Goal: Task Accomplishment & Management: Manage account settings

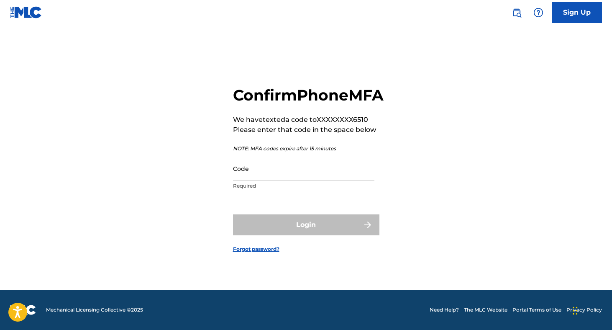
click at [283, 180] on input "Code" at bounding box center [304, 169] width 142 height 24
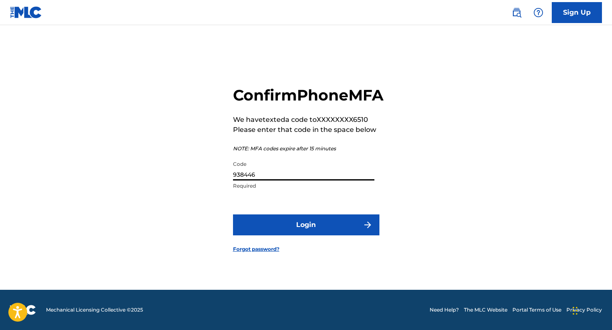
type input "938446"
click at [295, 235] on button "Login" at bounding box center [306, 224] width 147 height 21
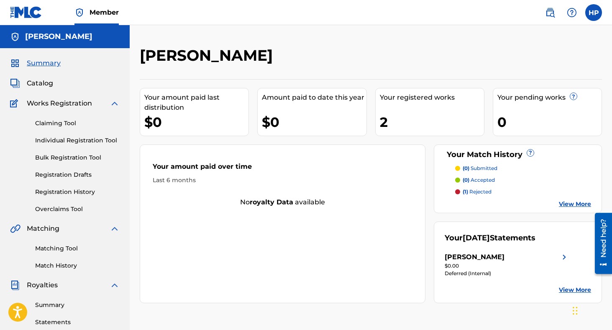
click at [57, 89] on div "Summary Catalog Works Registration Claiming Tool Individual Registration Tool B…" at bounding box center [65, 263] width 130 height 431
click at [473, 193] on p "(1) rejected" at bounding box center [477, 192] width 29 height 8
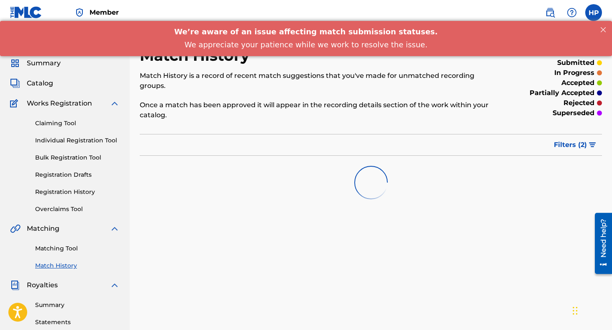
click at [57, 103] on span "Works Registration" at bounding box center [59, 103] width 65 height 10
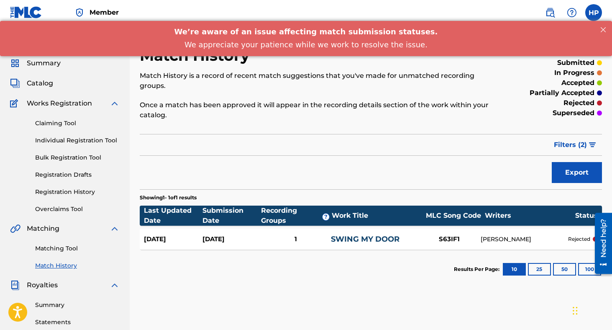
click at [47, 78] on span "Catalog" at bounding box center [40, 83] width 26 height 10
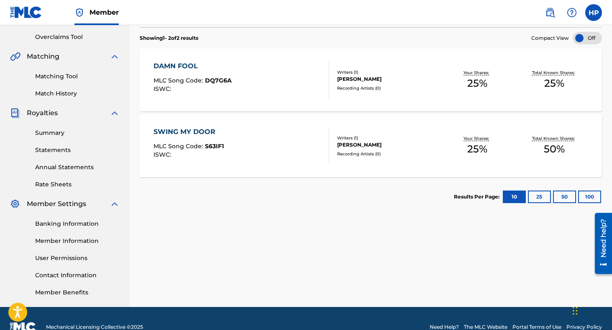
scroll to position [173, 0]
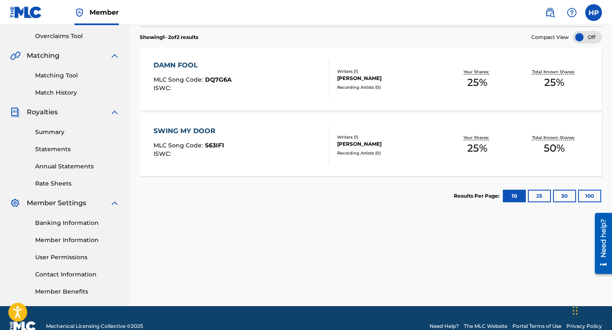
click at [59, 131] on link "Summary" at bounding box center [77, 132] width 85 height 9
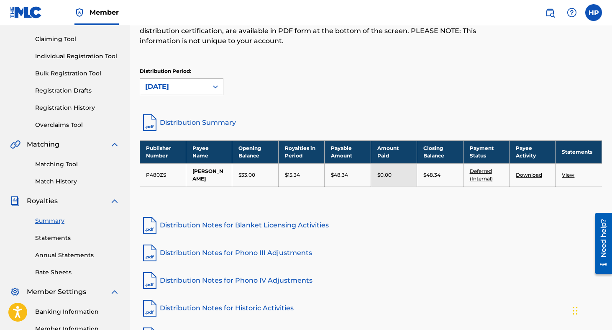
scroll to position [85, 0]
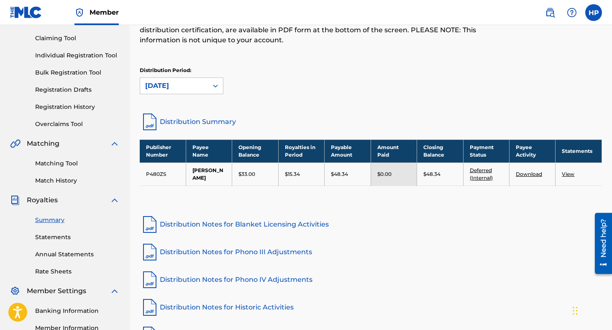
click at [248, 173] on p "$33.00" at bounding box center [247, 174] width 17 height 8
drag, startPoint x: 305, startPoint y: 173, endPoint x: 280, endPoint y: 174, distance: 24.7
click at [280, 173] on td "$15.34" at bounding box center [301, 173] width 46 height 23
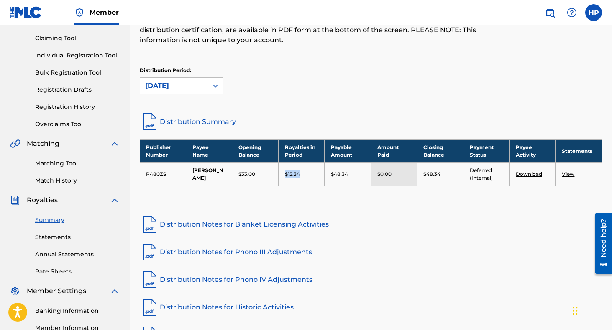
click at [289, 173] on p "$15.34" at bounding box center [292, 174] width 15 height 8
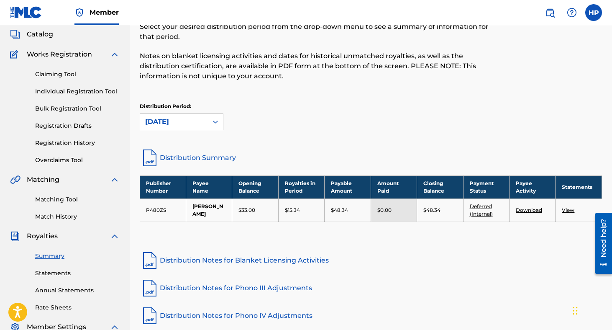
scroll to position [43, 0]
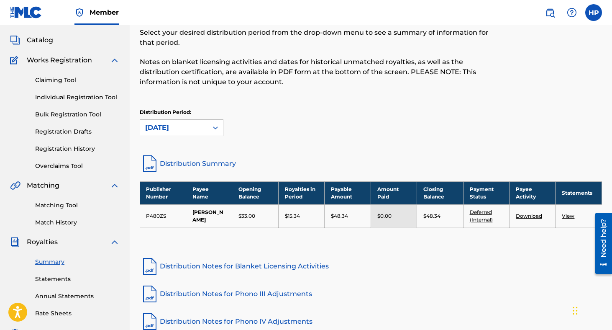
click at [68, 202] on link "Matching Tool" at bounding box center [77, 205] width 85 height 9
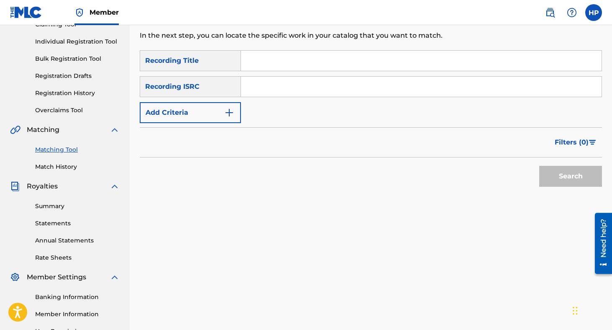
scroll to position [99, 0]
click at [67, 166] on link "Match History" at bounding box center [77, 166] width 85 height 9
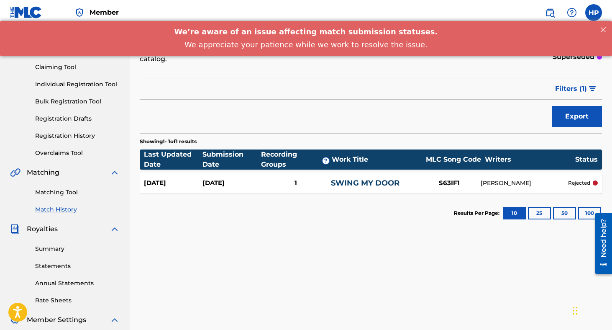
scroll to position [57, 0]
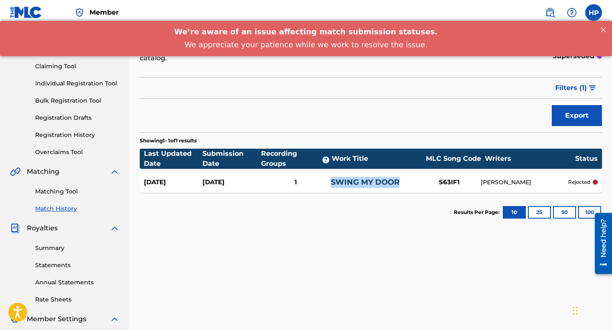
drag, startPoint x: 401, startPoint y: 181, endPoint x: 331, endPoint y: 182, distance: 69.9
click at [331, 182] on div "SWING MY DOOR" at bounding box center [374, 182] width 87 height 11
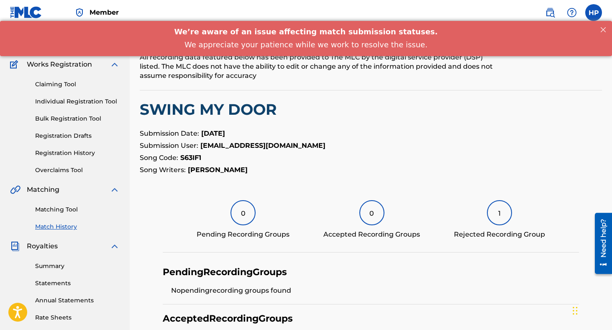
scroll to position [37, 0]
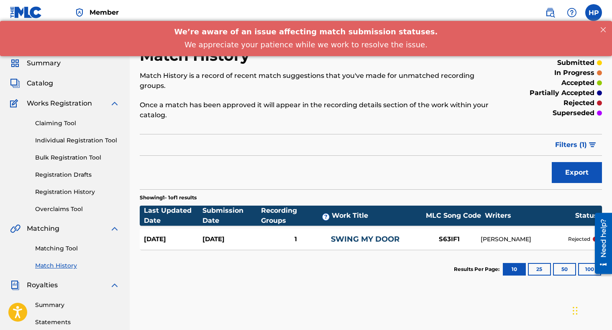
click at [45, 118] on div "Claiming Tool Individual Registration Tool Bulk Registration Tool Registration …" at bounding box center [65, 160] width 110 height 105
click at [49, 122] on link "Claiming Tool" at bounding box center [77, 123] width 85 height 9
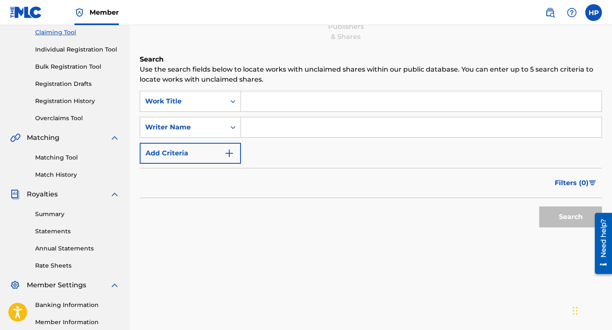
scroll to position [109, 0]
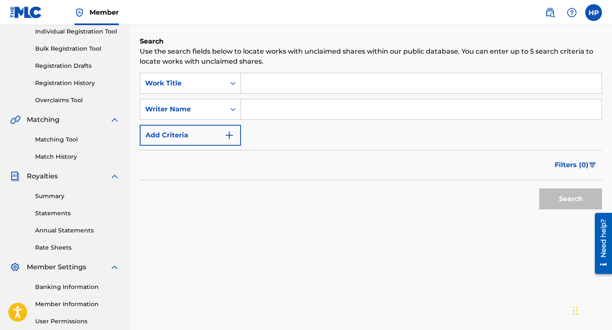
click at [51, 144] on div "Matching Tool Match History" at bounding box center [65, 143] width 110 height 36
click at [59, 139] on link "Matching Tool" at bounding box center [77, 139] width 85 height 9
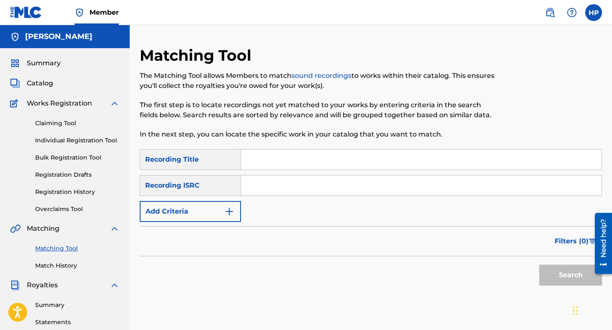
click at [53, 266] on link "Match History" at bounding box center [77, 265] width 85 height 9
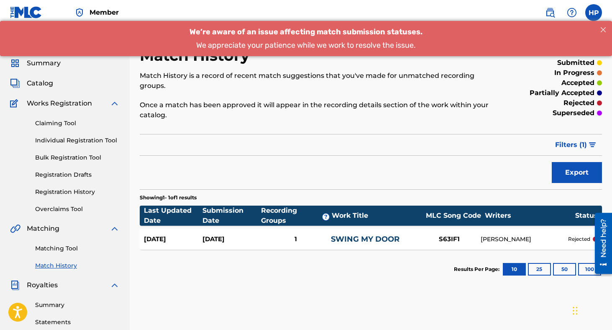
click at [66, 124] on link "Claiming Tool" at bounding box center [77, 123] width 85 height 9
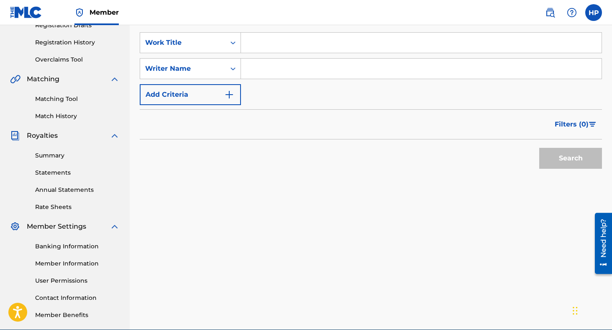
scroll to position [155, 0]
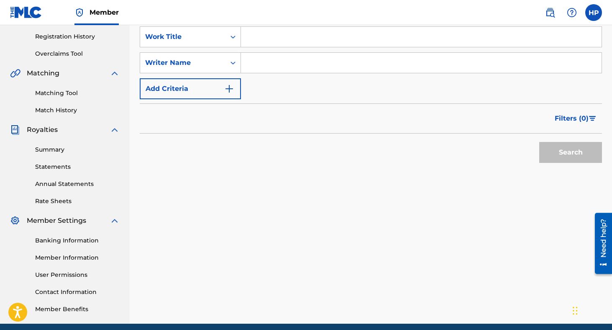
click at [62, 180] on link "Annual Statements" at bounding box center [77, 184] width 85 height 9
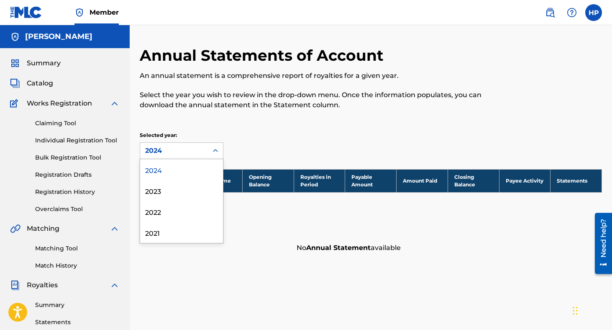
click at [187, 152] on div "2024" at bounding box center [174, 151] width 58 height 10
click at [177, 150] on div "2024" at bounding box center [174, 151] width 58 height 10
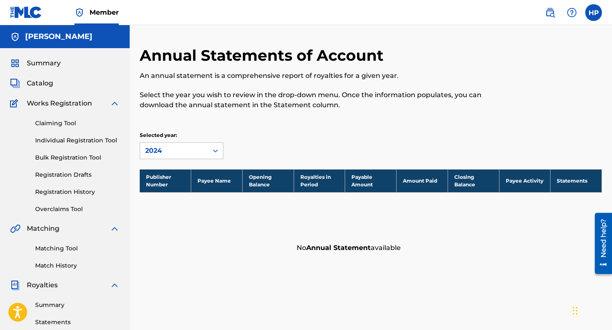
click at [55, 67] on span "Summary" at bounding box center [44, 63] width 34 height 10
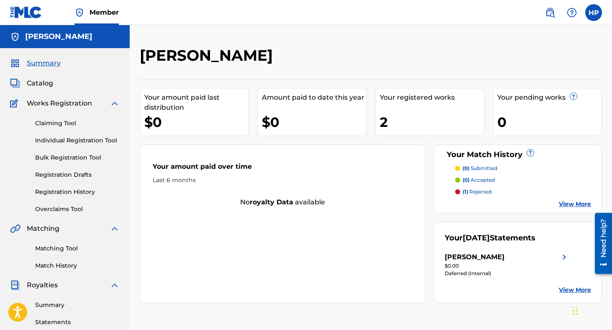
click at [487, 181] on p "(0) accepted" at bounding box center [479, 180] width 32 height 8
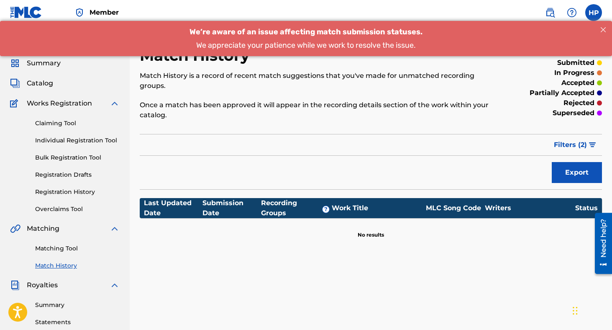
click at [49, 120] on link "Claiming Tool" at bounding box center [77, 123] width 85 height 9
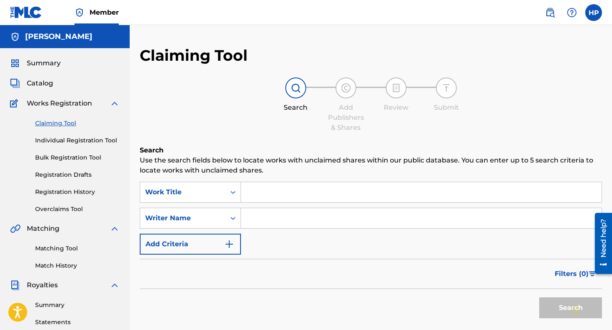
click at [57, 210] on link "Overclaims Tool" at bounding box center [77, 209] width 85 height 9
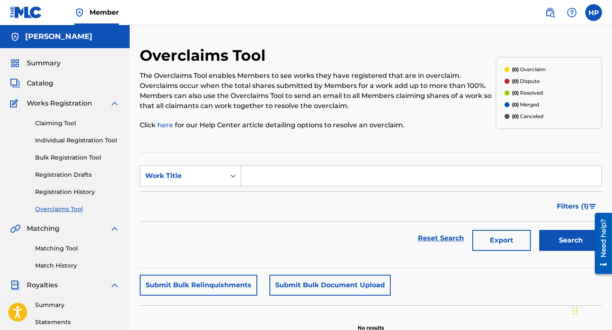
drag, startPoint x: 49, startPoint y: 15, endPoint x: 12, endPoint y: 9, distance: 37.0
click at [12, 9] on div "Member" at bounding box center [64, 12] width 109 height 25
click at [54, 14] on div "Member" at bounding box center [64, 12] width 109 height 25
drag, startPoint x: 54, startPoint y: 14, endPoint x: 0, endPoint y: 10, distance: 54.6
click at [0, 10] on nav "Member HP HP Henry Persky reallyindig0@gmail.com Notification Preferences Profi…" at bounding box center [306, 12] width 612 height 25
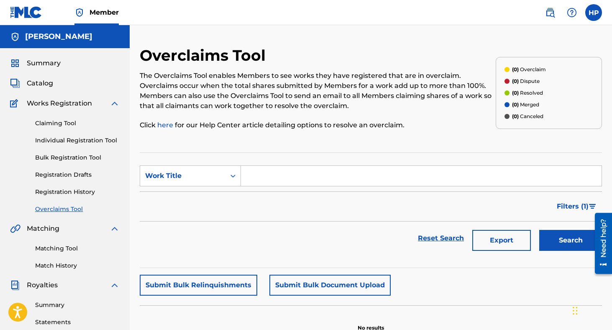
click at [60, 6] on div "Member" at bounding box center [64, 12] width 109 height 25
drag, startPoint x: 130, startPoint y: 7, endPoint x: 14, endPoint y: 15, distance: 116.3
click at [14, 15] on nav "Member HP HP Henry Persky reallyindig0@gmail.com Notification Preferences Profi…" at bounding box center [306, 12] width 612 height 25
click at [0, 13] on nav "Member HP HP Henry Persky reallyindig0@gmail.com Notification Preferences Profi…" at bounding box center [306, 12] width 612 height 25
drag, startPoint x: 2, startPoint y: 10, endPoint x: 121, endPoint y: 15, distance: 119.4
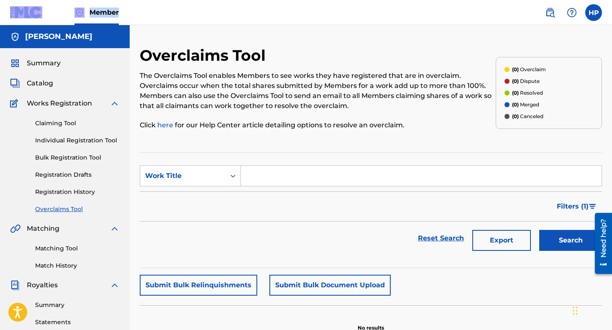
click at [121, 15] on nav "Member HP HP Henry Persky reallyindig0@gmail.com Notification Preferences Profi…" at bounding box center [306, 12] width 612 height 25
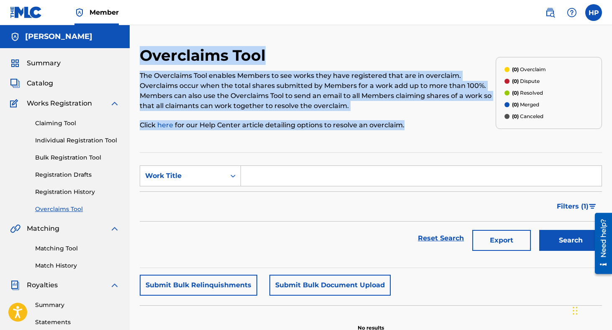
drag, startPoint x: 138, startPoint y: 57, endPoint x: 417, endPoint y: 121, distance: 285.9
click at [417, 121] on div "Overclaims Tool The Overclaims Tool enables Members to see works they have regi…" at bounding box center [371, 262] width 483 height 433
click at [417, 121] on p "Click here for our Help Center article detailing options to resolve an overclai…" at bounding box center [318, 125] width 356 height 10
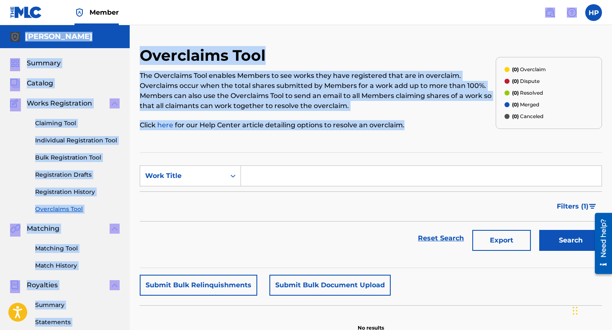
drag, startPoint x: 413, startPoint y: 133, endPoint x: 135, endPoint y: 14, distance: 302.0
click at [135, 14] on div "Member HP HP Henry Persky reallyindig0@gmail.com Notification Preferences Profi…" at bounding box center [306, 259] width 612 height 519
click at [140, 59] on h2 "Overclaims Tool" at bounding box center [205, 55] width 130 height 19
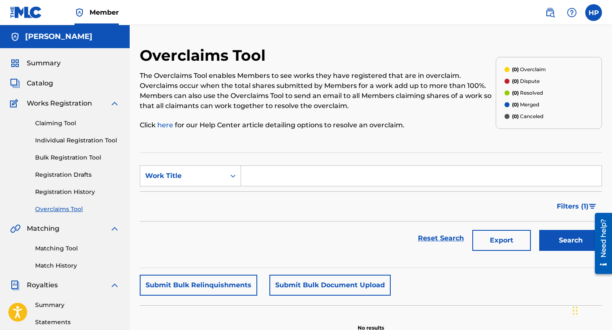
click at [140, 58] on h2 "Overclaims Tool" at bounding box center [205, 55] width 130 height 19
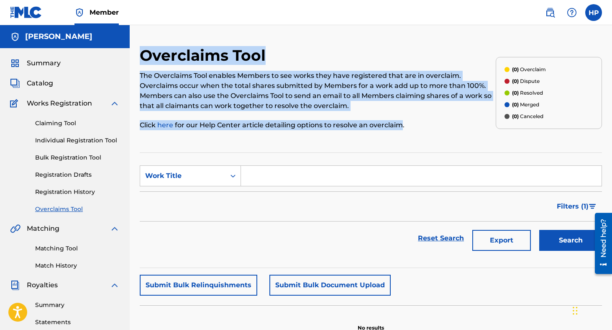
drag, startPoint x: 140, startPoint y: 57, endPoint x: 401, endPoint y: 129, distance: 271.4
click at [401, 129] on div "Overclaims Tool The Overclaims Tool enables Members to see works they have regi…" at bounding box center [318, 93] width 356 height 94
click at [401, 129] on p "Click here for our Help Center article detailing options to resolve an overclai…" at bounding box center [318, 125] width 356 height 10
drag, startPoint x: 410, startPoint y: 123, endPoint x: 140, endPoint y: 59, distance: 277.5
click at [140, 59] on div "Overclaims Tool The Overclaims Tool enables Members to see works they have regi…" at bounding box center [318, 93] width 356 height 94
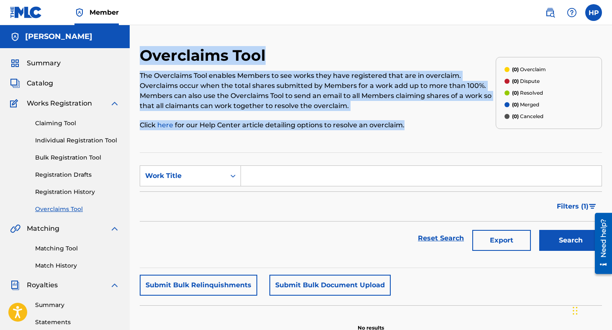
click at [140, 59] on h2 "Overclaims Tool" at bounding box center [205, 55] width 130 height 19
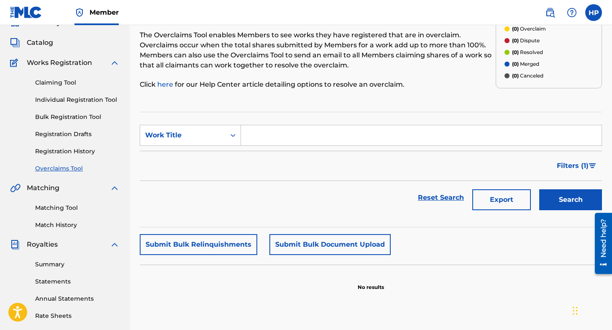
scroll to position [41, 0]
click at [53, 40] on div "Catalog" at bounding box center [65, 42] width 110 height 10
click at [46, 39] on span "Catalog" at bounding box center [40, 42] width 26 height 10
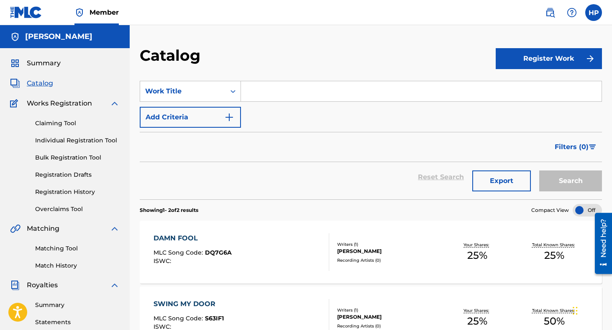
click at [75, 257] on div "Matching Tool Match History" at bounding box center [65, 252] width 110 height 36
click at [78, 248] on link "Matching Tool" at bounding box center [77, 248] width 85 height 9
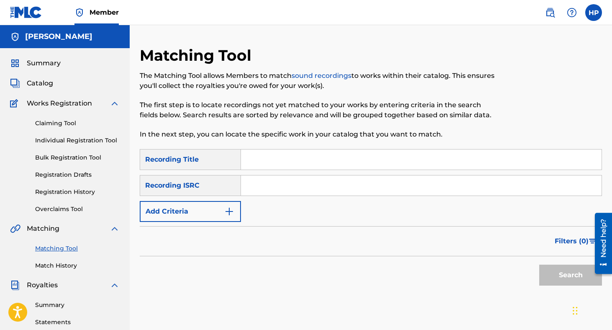
click at [253, 86] on p "The Matching Tool allows Members to match sound recordings to works within thei…" at bounding box center [318, 81] width 356 height 20
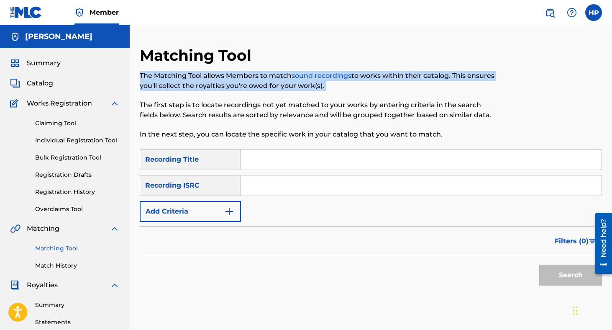
click at [253, 86] on p "The Matching Tool allows Members to match sound recordings to works within thei…" at bounding box center [318, 81] width 356 height 20
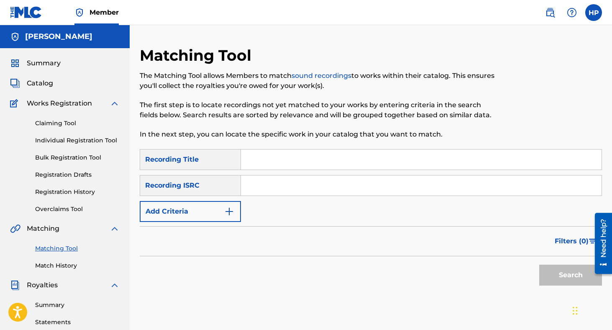
click at [226, 107] on p "The first step is to locate recordings not yet matched to your works by enterin…" at bounding box center [318, 110] width 356 height 20
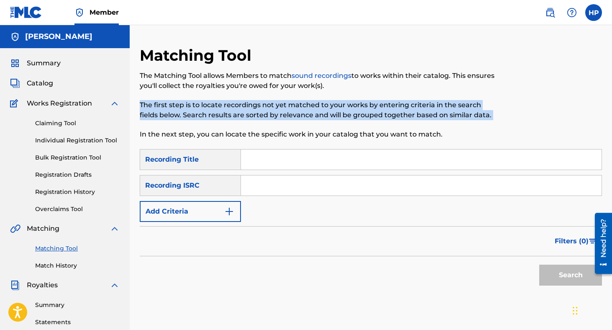
click at [226, 107] on p "The first step is to locate recordings not yet matched to your works by enterin…" at bounding box center [318, 110] width 356 height 20
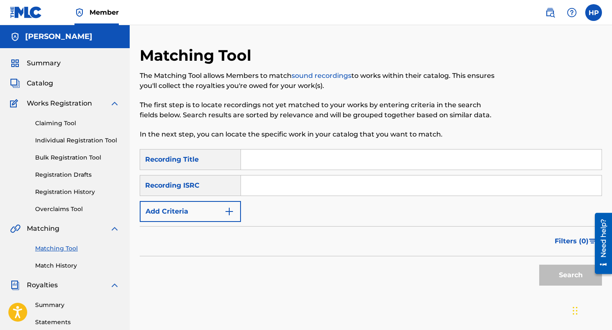
click at [251, 158] on input "Search Form" at bounding box center [421, 159] width 361 height 20
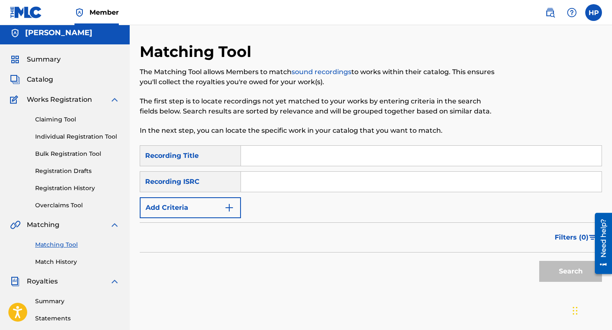
scroll to position [3, 0]
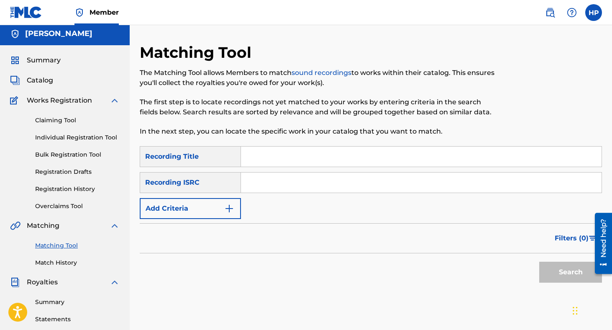
click at [54, 85] on div "Catalog" at bounding box center [65, 80] width 110 height 10
click at [44, 82] on span "Catalog" at bounding box center [40, 80] width 26 height 10
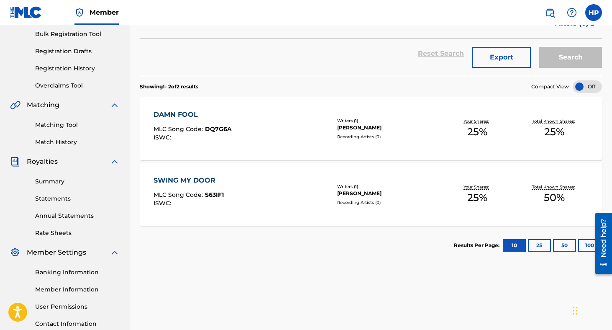
scroll to position [124, 0]
click at [60, 199] on link "Statements" at bounding box center [77, 198] width 85 height 9
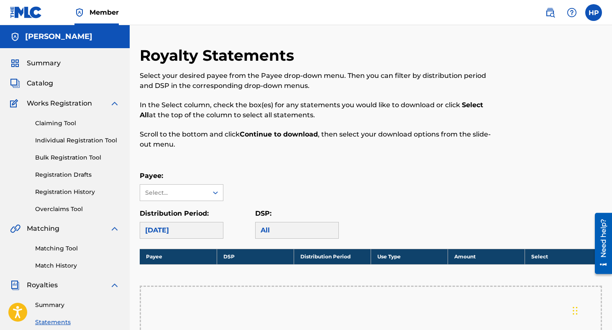
click at [13, 3] on link at bounding box center [26, 12] width 32 height 25
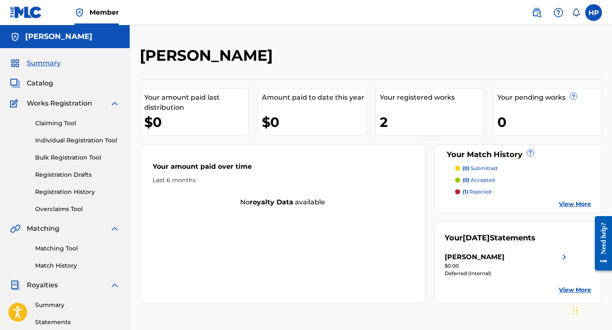
click at [59, 247] on link "Matching Tool" at bounding box center [77, 248] width 85 height 9
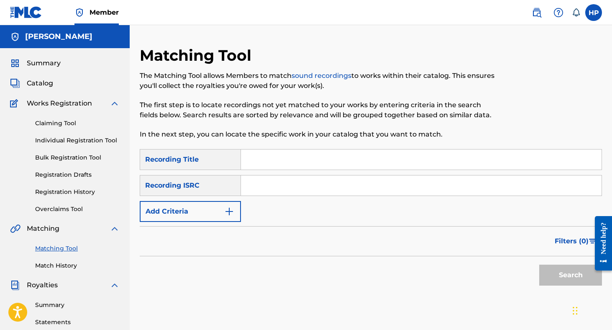
click at [280, 169] on input "Search Form" at bounding box center [421, 159] width 361 height 20
type input "dawg baby"
click at [540, 265] on button "Search" at bounding box center [571, 275] width 63 height 21
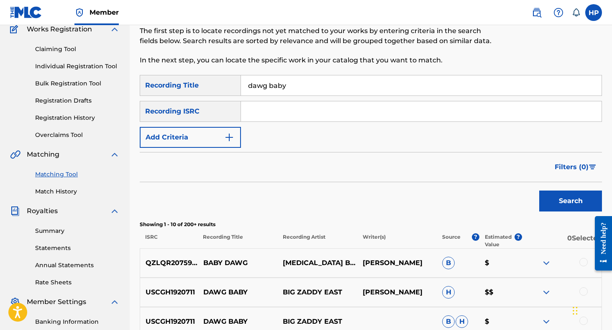
scroll to position [66, 0]
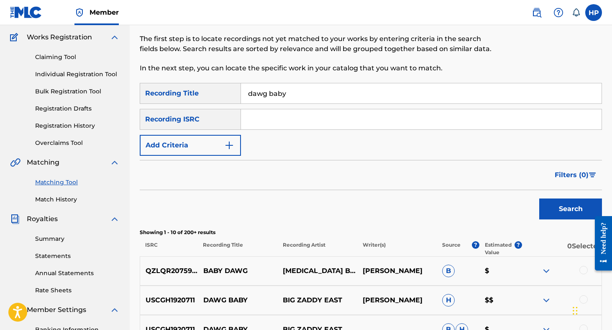
click at [232, 143] on img "Search Form" at bounding box center [229, 145] width 10 height 10
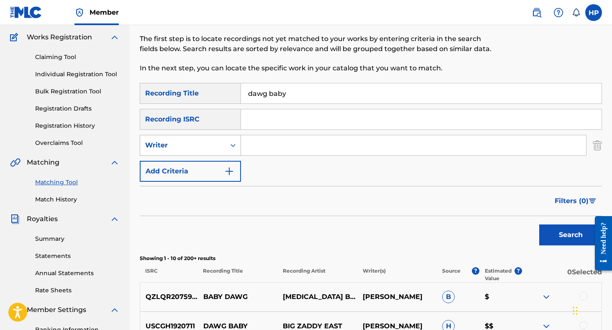
click at [213, 144] on div "Writer" at bounding box center [182, 145] width 75 height 10
click at [194, 163] on div "Recording Artist" at bounding box center [190, 166] width 100 height 21
click at [268, 147] on input "Search Form" at bounding box center [413, 145] width 345 height 20
type input "YFG FAtso"
click at [540, 224] on button "Search" at bounding box center [571, 234] width 63 height 21
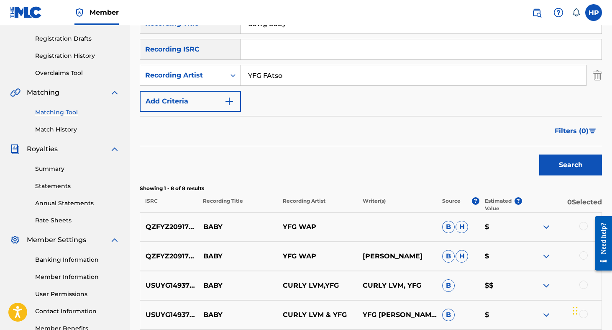
scroll to position [85, 0]
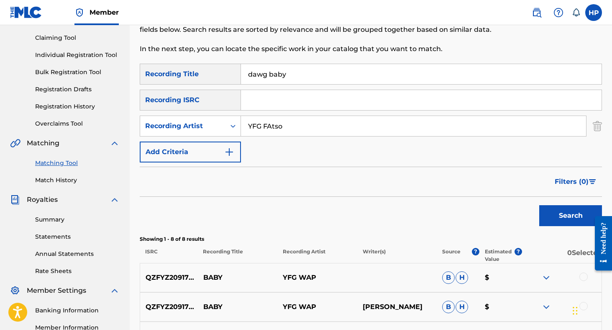
click at [294, 74] on input "dawg baby" at bounding box center [421, 74] width 361 height 20
click at [540, 205] on button "Search" at bounding box center [571, 215] width 63 height 21
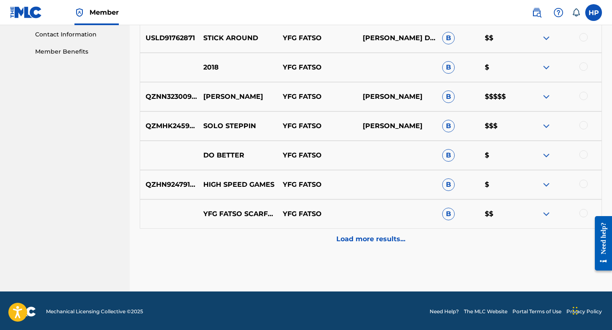
click at [391, 242] on p "Load more results..." at bounding box center [371, 239] width 69 height 10
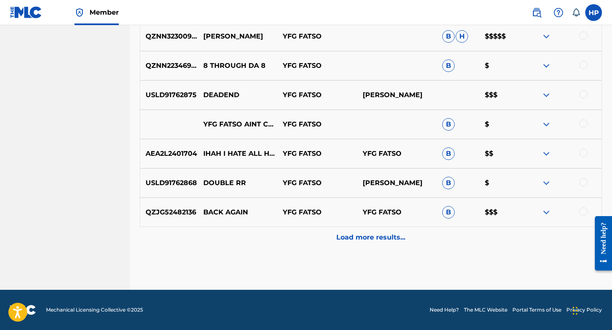
click at [390, 243] on div "Load more results..." at bounding box center [371, 237] width 463 height 21
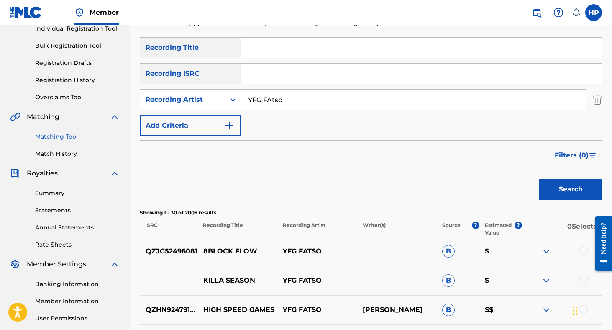
scroll to position [0, 0]
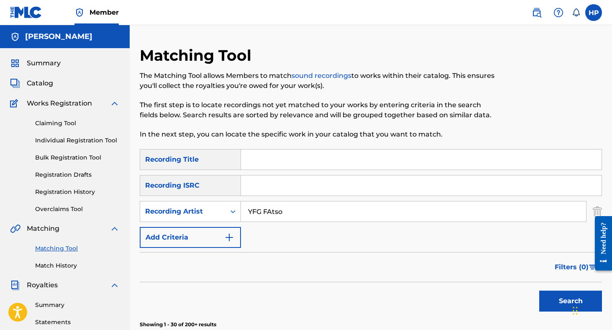
click at [289, 214] on input "YFG FAtso" at bounding box center [413, 211] width 345 height 20
click at [281, 162] on input "Search Form" at bounding box center [421, 159] width 361 height 20
type input "auntie aint playing"
click at [540, 291] on button "Search" at bounding box center [571, 301] width 63 height 21
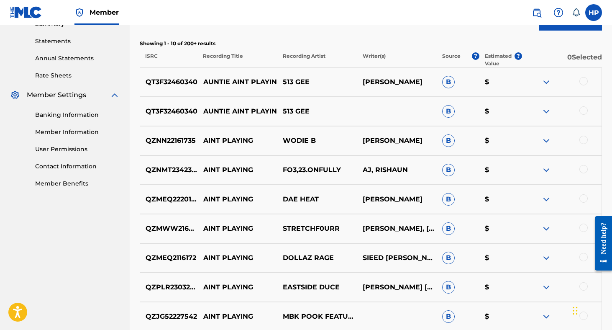
scroll to position [278, 0]
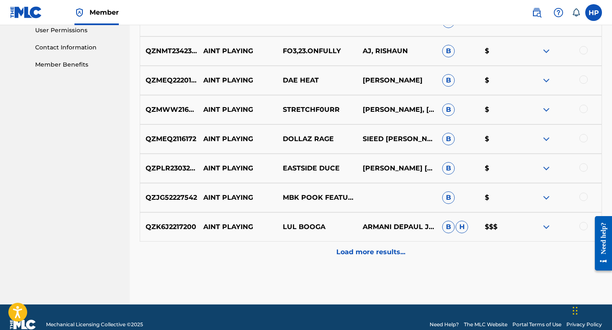
click at [363, 250] on p "Load more results..." at bounding box center [371, 252] width 69 height 10
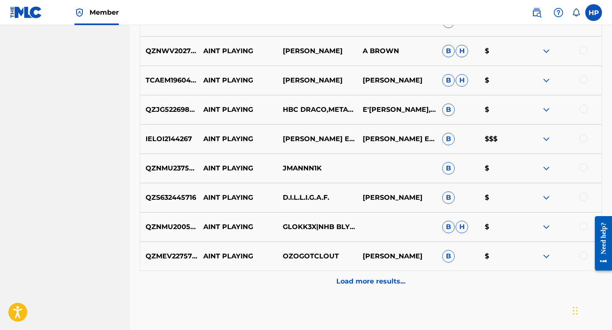
click at [346, 285] on p "Load more results..." at bounding box center [371, 281] width 69 height 10
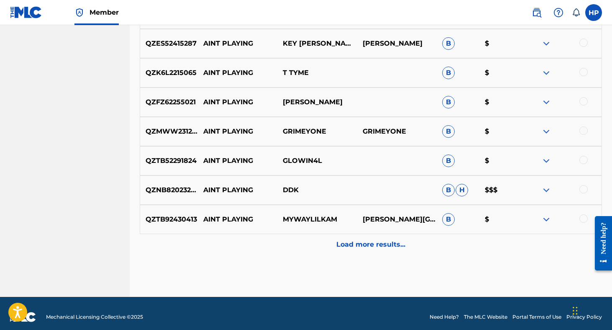
click at [359, 251] on div "Load more results..." at bounding box center [371, 244] width 463 height 21
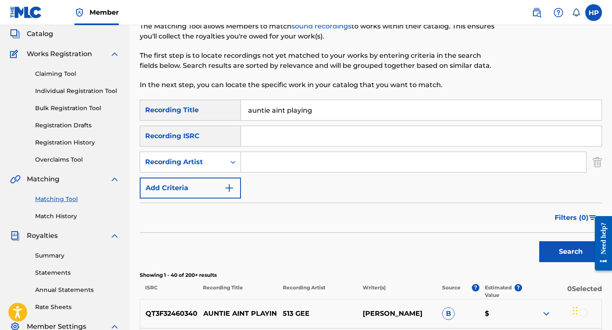
scroll to position [54, 0]
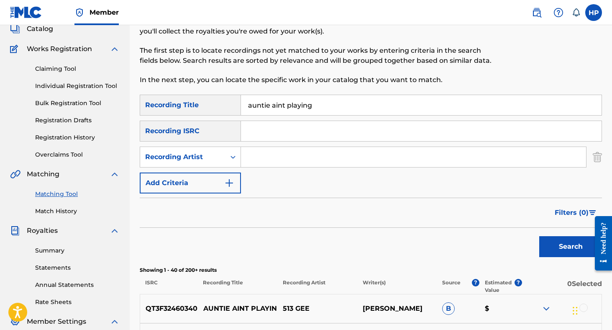
click at [64, 211] on link "Match History" at bounding box center [77, 211] width 85 height 9
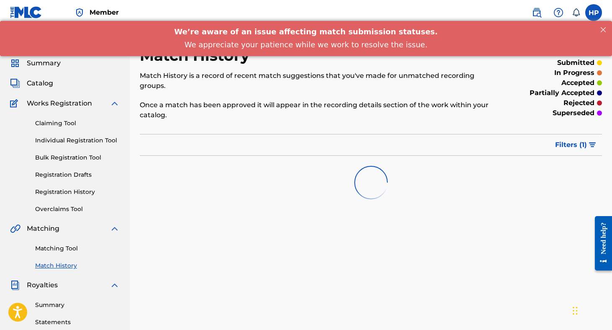
click at [59, 249] on link "Matching Tool" at bounding box center [77, 248] width 85 height 9
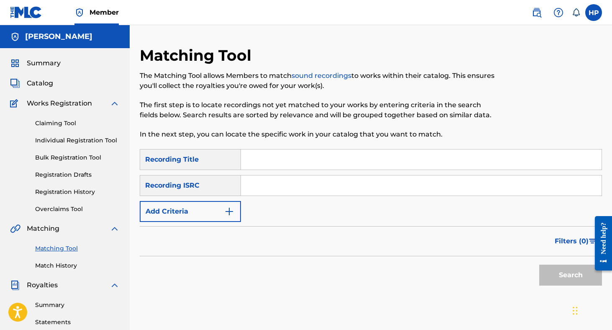
click at [60, 264] on link "Match History" at bounding box center [77, 265] width 85 height 9
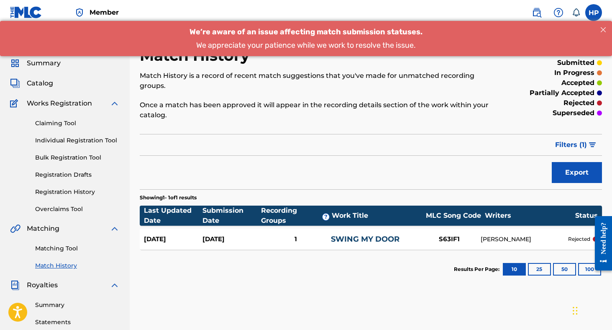
click at [61, 85] on div "Catalog" at bounding box center [65, 83] width 110 height 10
click at [42, 82] on span "Catalog" at bounding box center [40, 83] width 26 height 10
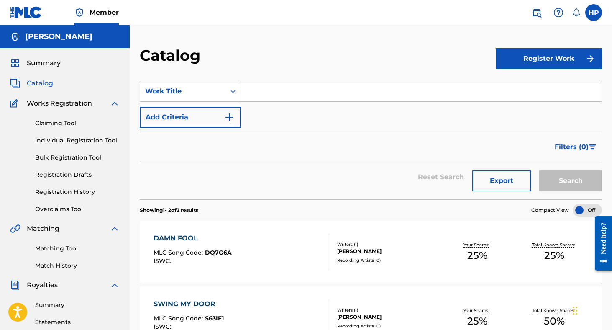
click at [260, 96] on input "Search Form" at bounding box center [421, 91] width 361 height 20
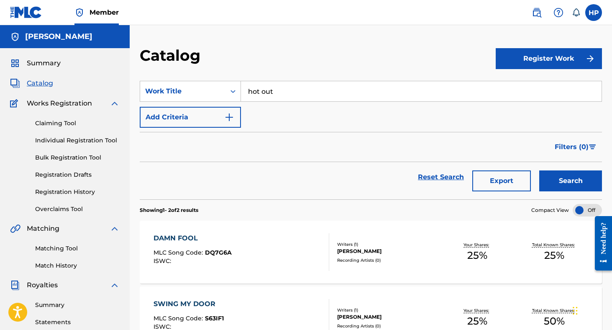
type input "hot out"
click at [540, 170] on button "Search" at bounding box center [571, 180] width 63 height 21
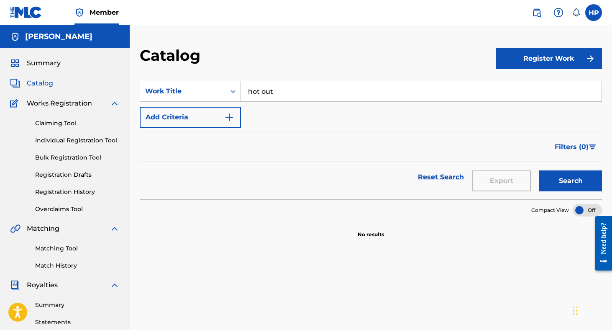
click at [228, 121] on img "Search Form" at bounding box center [229, 117] width 10 height 10
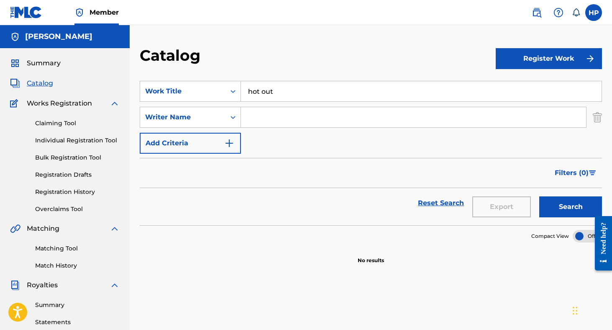
click at [289, 92] on input "hot out" at bounding box center [421, 91] width 361 height 20
click at [267, 121] on input "Search Form" at bounding box center [413, 117] width 345 height 20
click at [268, 101] on input "Search Form" at bounding box center [421, 91] width 361 height 20
type input "Hot Out"
click at [540, 196] on button "Search" at bounding box center [571, 206] width 63 height 21
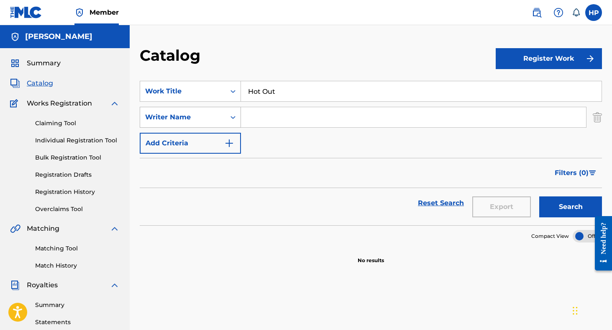
click at [208, 121] on div "Writer Name" at bounding box center [182, 117] width 75 height 10
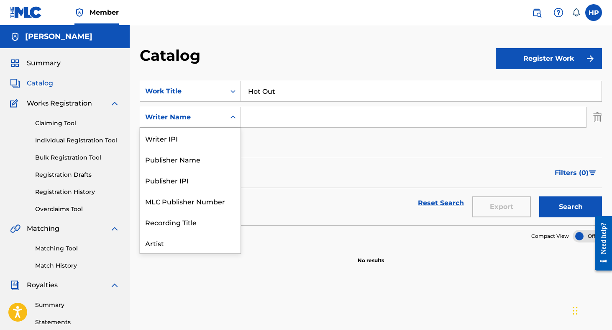
scroll to position [42, 0]
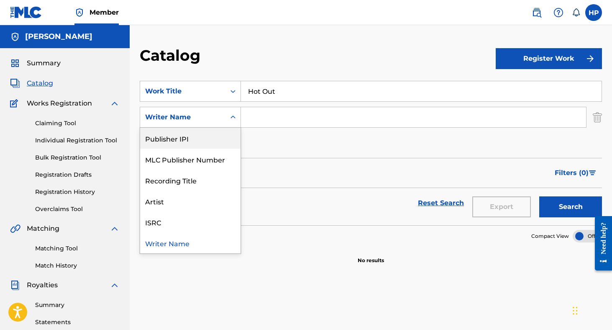
click at [218, 139] on div "Publisher IPI" at bounding box center [190, 138] width 100 height 21
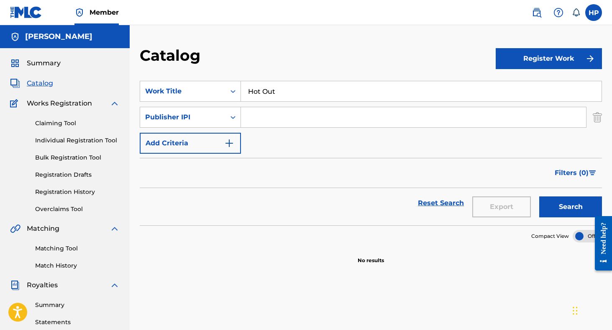
click at [216, 147] on button "Add Criteria" at bounding box center [190, 143] width 101 height 21
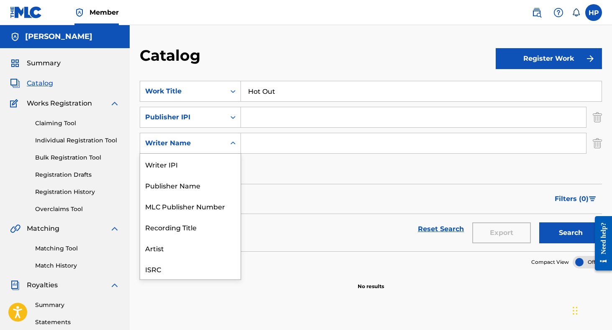
click at [239, 142] on div "Search Form" at bounding box center [233, 143] width 15 height 15
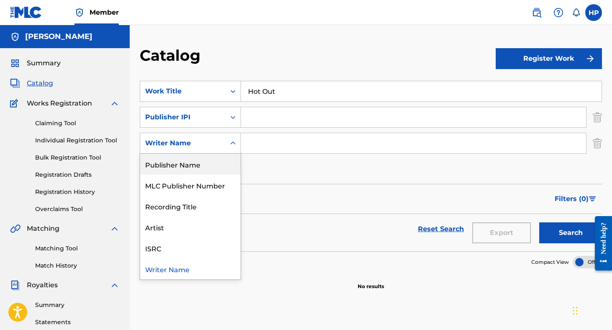
click at [104, 80] on div "Catalog" at bounding box center [65, 83] width 110 height 10
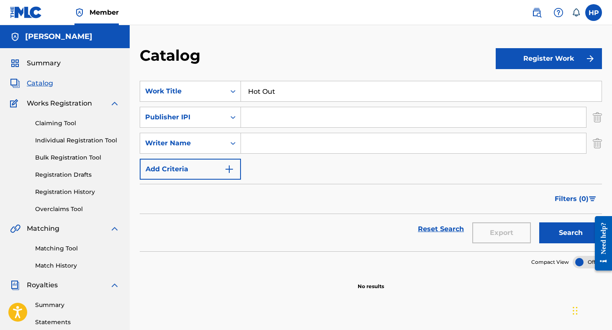
click at [64, 247] on link "Matching Tool" at bounding box center [77, 248] width 85 height 9
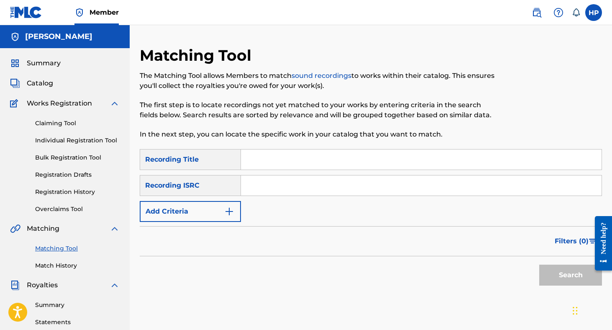
click at [268, 162] on input "Search Form" at bounding box center [421, 159] width 361 height 20
type input "Hot Out"
click at [274, 176] on input "Search Form" at bounding box center [421, 185] width 361 height 20
paste input "QZZ4J2502572"
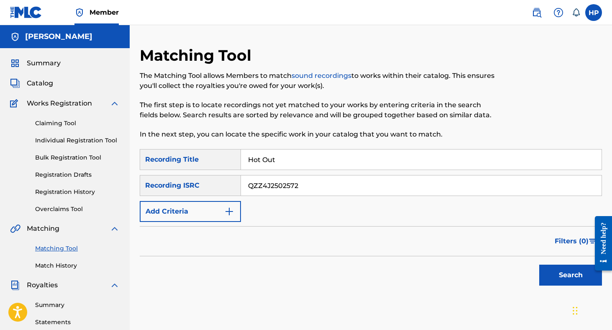
type input "QZZ4J2502572"
click at [553, 276] on button "Search" at bounding box center [571, 275] width 63 height 21
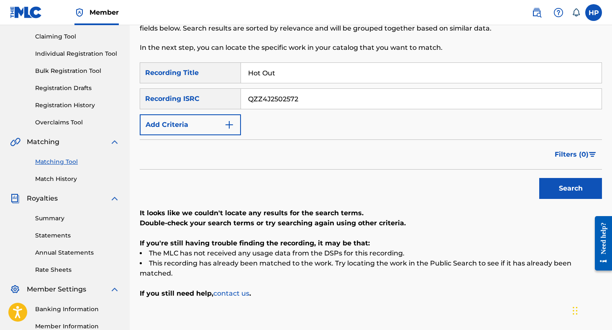
scroll to position [88, 0]
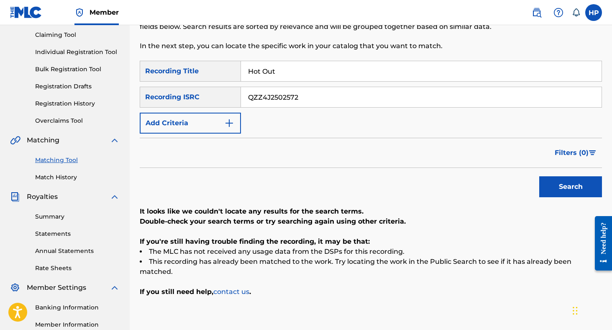
click at [308, 75] on input "Hot Out" at bounding box center [421, 71] width 361 height 20
type input "Hot"
click at [540, 176] on button "Search" at bounding box center [571, 186] width 63 height 21
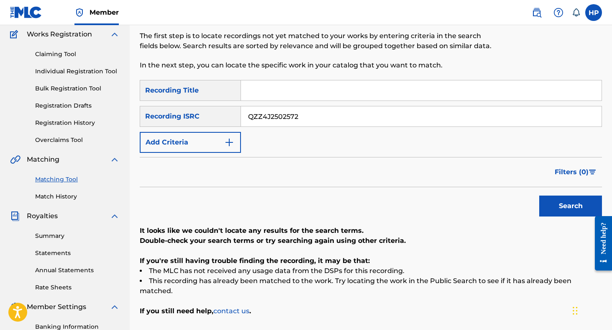
scroll to position [68, 0]
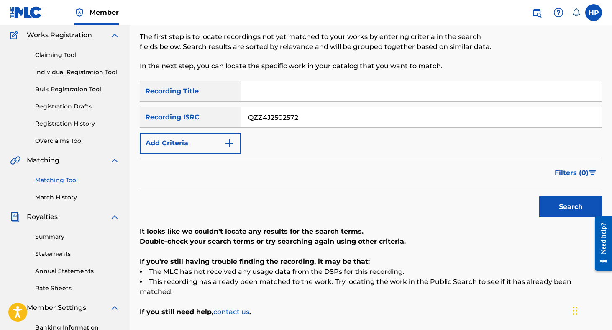
click at [77, 66] on div "Claiming Tool Individual Registration Tool Bulk Registration Tool Registration …" at bounding box center [65, 92] width 110 height 105
click at [77, 54] on link "Claiming Tool" at bounding box center [77, 55] width 85 height 9
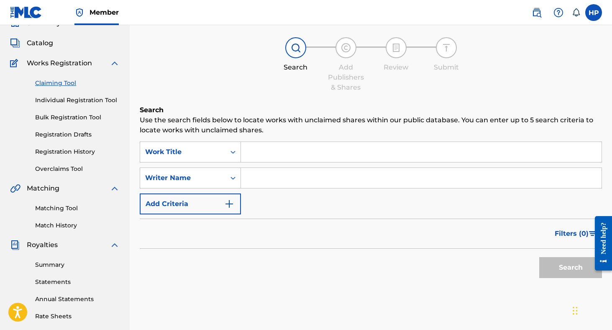
scroll to position [47, 0]
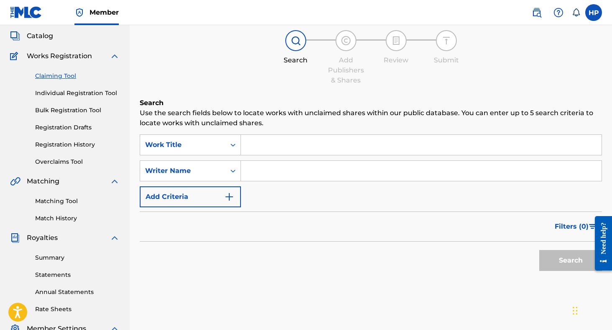
click at [275, 145] on input "Search Form" at bounding box center [421, 145] width 361 height 20
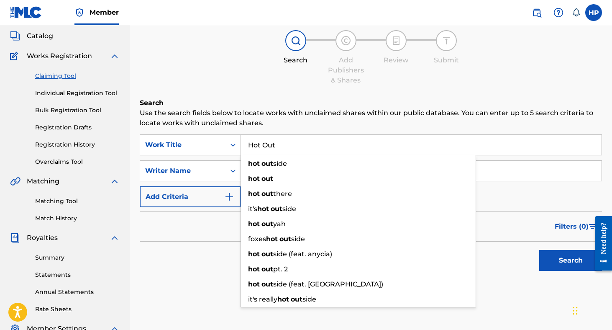
type input "Hot Out"
click at [201, 185] on div "SearchWithCriteria1963791f-b46e-4dd5-8cec-bc427f789e96 Work Title Hot Out hot o…" at bounding box center [371, 170] width 463 height 73
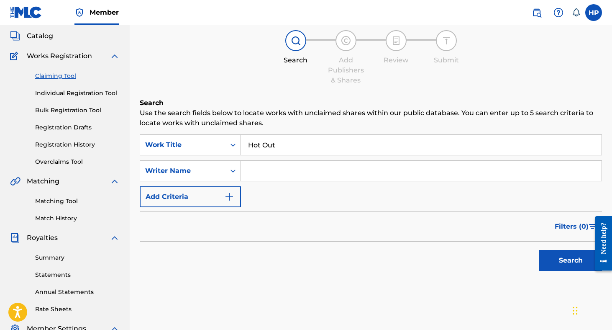
click at [551, 260] on button "Search" at bounding box center [571, 260] width 63 height 21
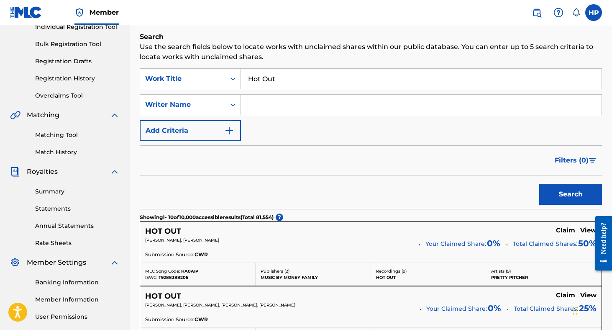
scroll to position [123, 0]
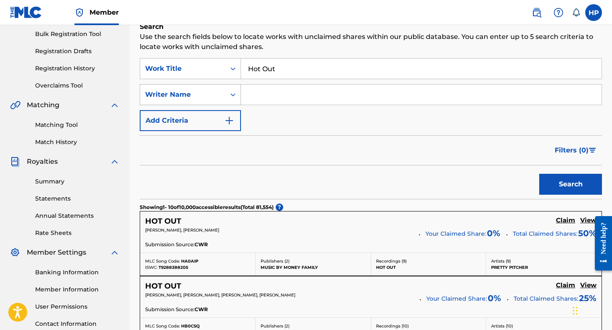
click at [212, 100] on div "Writer Name" at bounding box center [182, 95] width 85 height 16
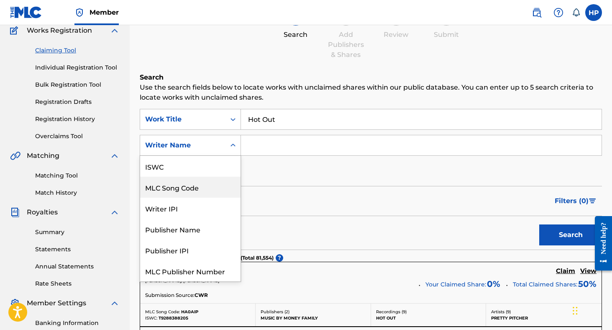
scroll to position [47, 0]
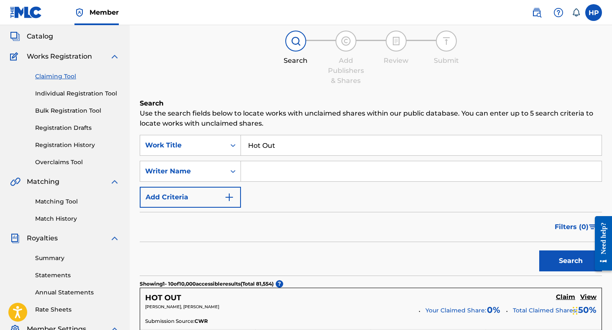
click at [65, 141] on link "Registration History" at bounding box center [77, 145] width 85 height 9
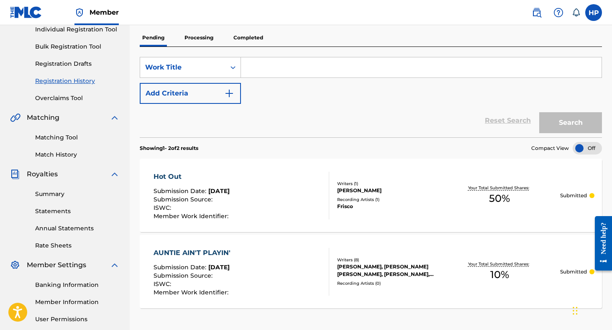
scroll to position [189, 0]
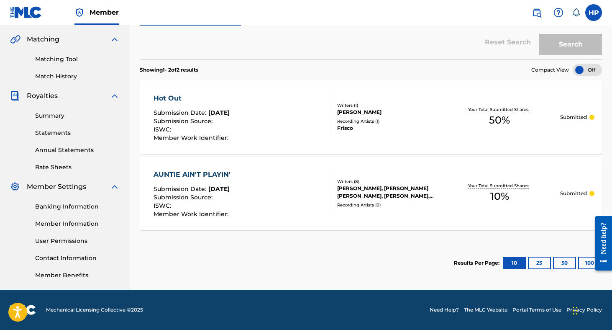
click at [575, 197] on p "Submitted" at bounding box center [574, 194] width 27 height 8
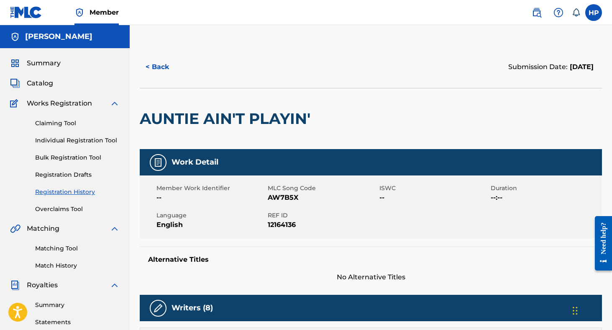
click at [84, 120] on link "Claiming Tool" at bounding box center [77, 123] width 85 height 9
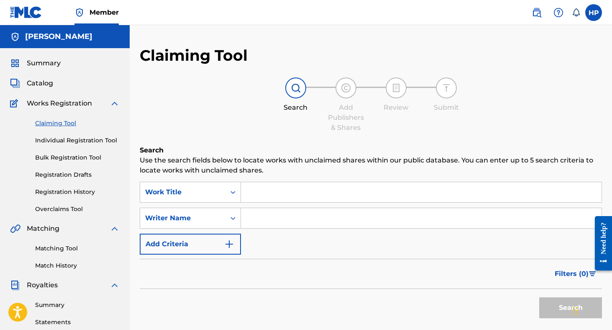
click at [71, 260] on div "Matching Tool Match History" at bounding box center [65, 252] width 110 height 36
click at [73, 248] on link "Matching Tool" at bounding box center [77, 248] width 85 height 9
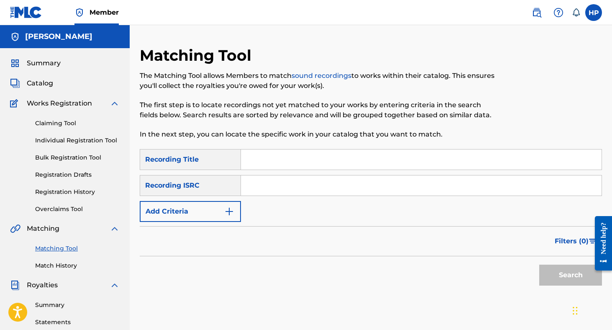
click at [67, 261] on link "Match History" at bounding box center [77, 265] width 85 height 9
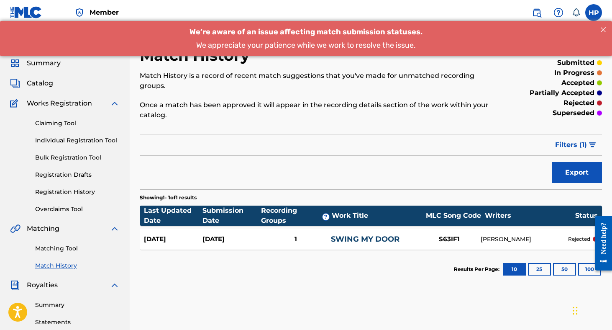
click at [57, 122] on link "Claiming Tool" at bounding box center [77, 123] width 85 height 9
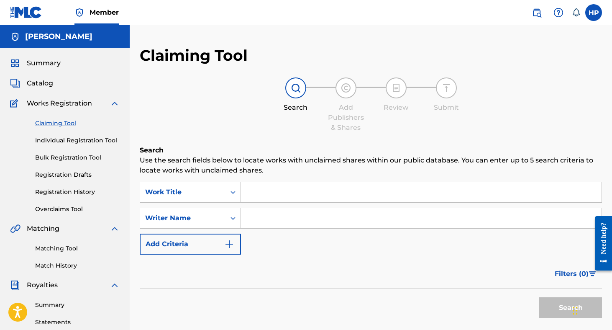
click at [48, 146] on div "Claiming Tool Individual Registration Tool Bulk Registration Tool Registration …" at bounding box center [65, 160] width 110 height 105
click at [49, 143] on link "Individual Registration Tool" at bounding box center [77, 140] width 85 height 9
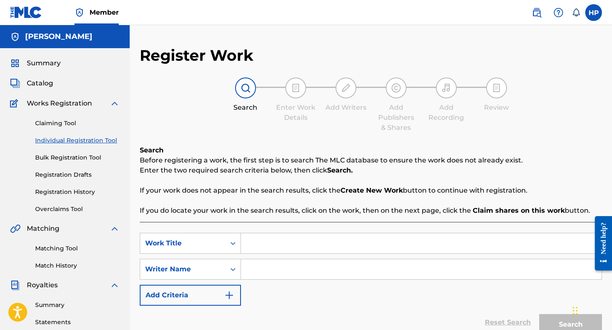
click at [46, 176] on link "Registration Drafts" at bounding box center [77, 174] width 85 height 9
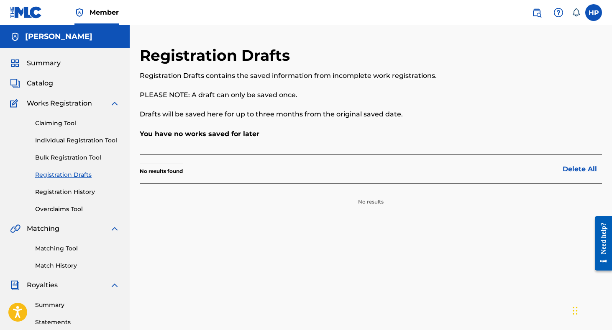
click at [39, 188] on link "Registration History" at bounding box center [77, 192] width 85 height 9
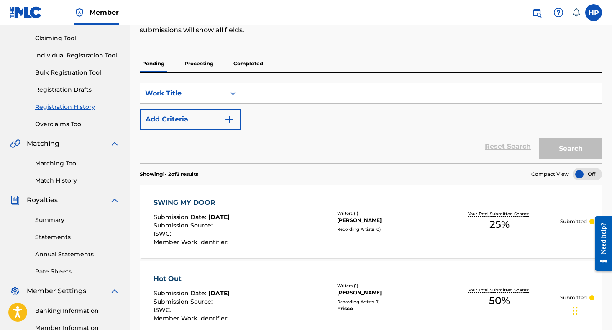
scroll to position [87, 0]
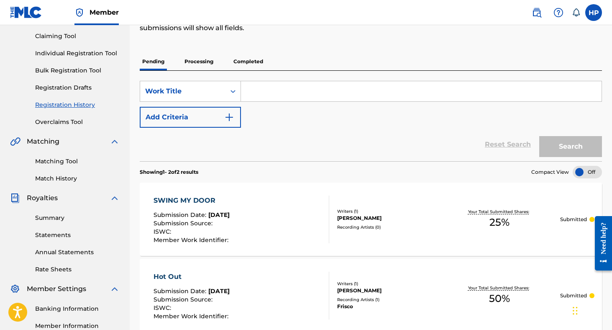
click at [211, 63] on p "Processing" at bounding box center [199, 62] width 34 height 18
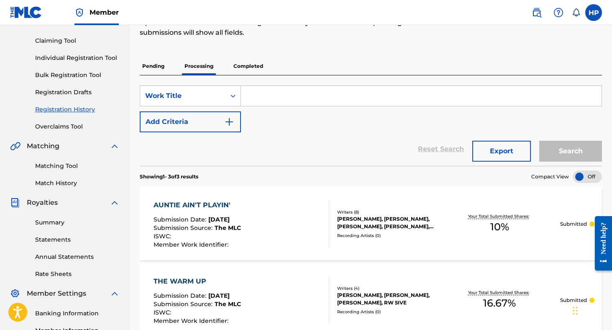
scroll to position [44, 0]
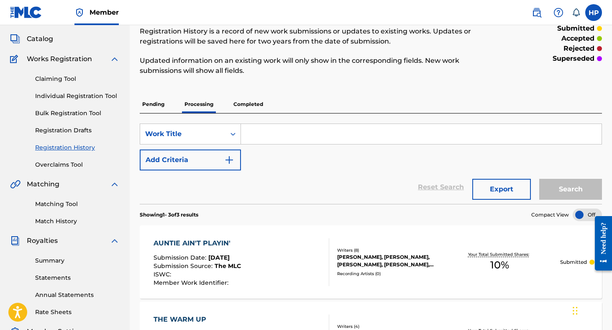
click at [234, 99] on p "Completed" at bounding box center [248, 104] width 35 height 18
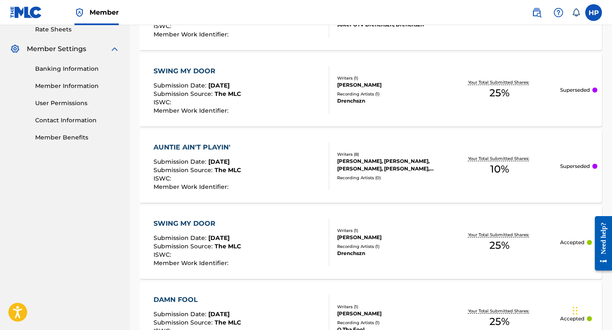
scroll to position [324, 0]
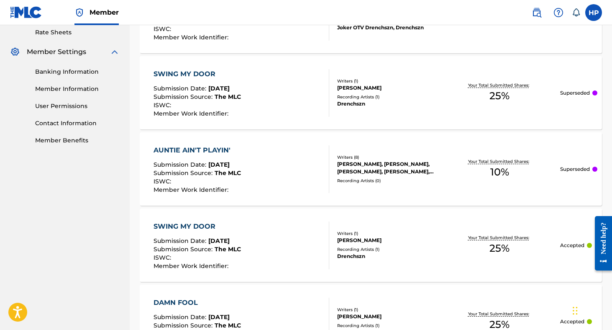
click at [581, 168] on p "Superseded" at bounding box center [576, 169] width 30 height 8
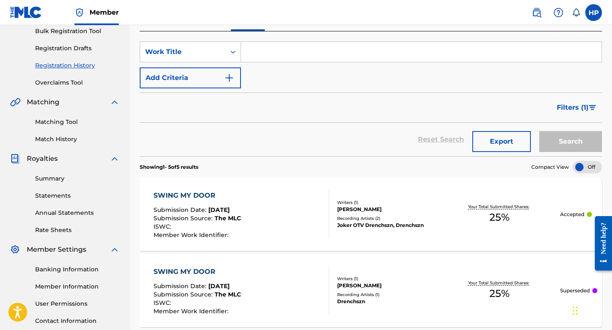
scroll to position [126, 0]
